Goal: Ask a question: Seek information or help from site administrators or community

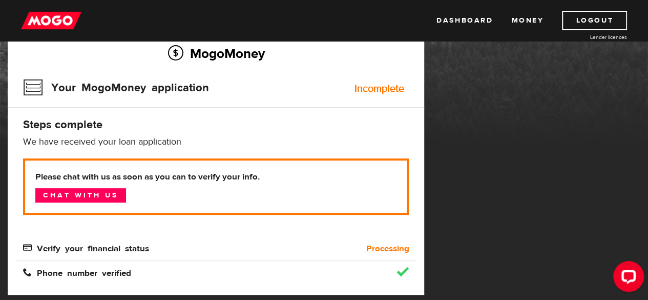
scroll to position [86, 0]
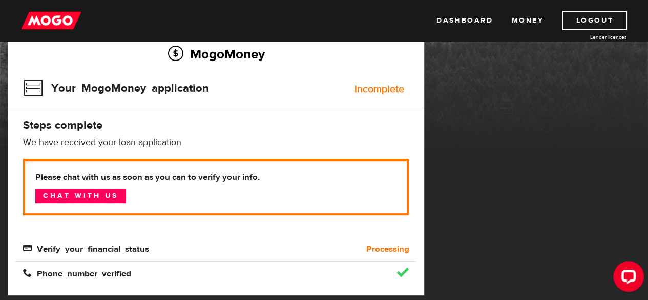
click at [380, 253] on b "Processing" at bounding box center [387, 249] width 43 height 12
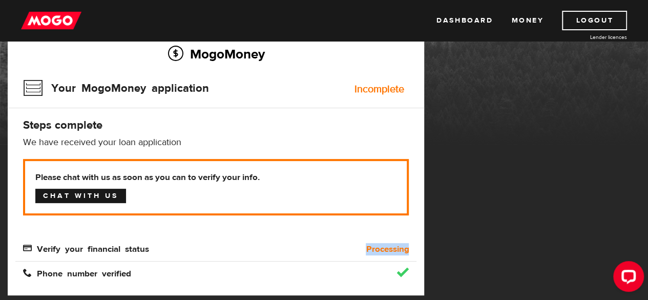
click at [90, 196] on link "Chat with us" at bounding box center [80, 195] width 91 height 14
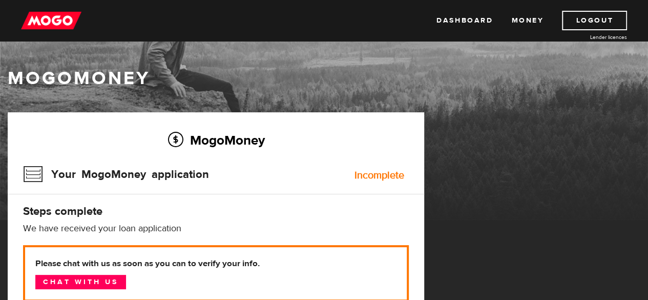
scroll to position [109, 0]
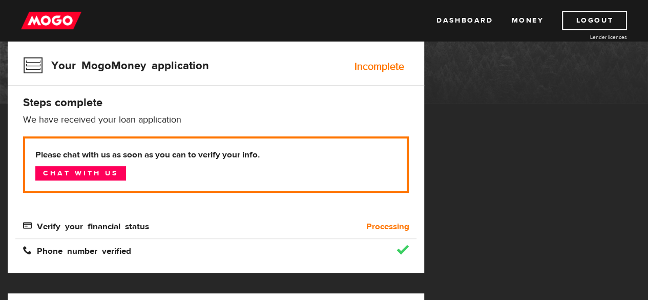
click at [363, 216] on div "Please chat with us as soon as you can to verify your info. Chat with us Verify…" at bounding box center [216, 184] width 386 height 96
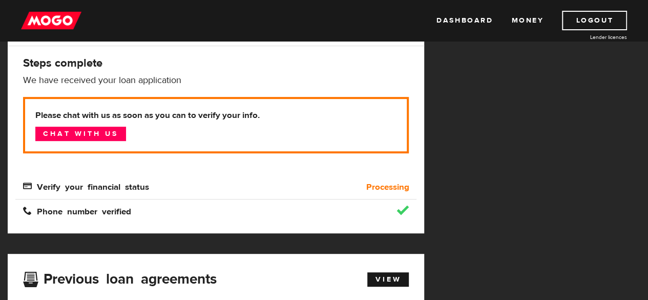
scroll to position [149, 0]
